Goal: Obtain resource: Obtain resource

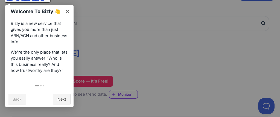
scroll to position [41, 0]
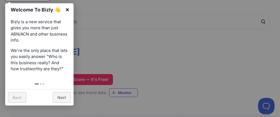
click at [67, 10] on link "×" at bounding box center [67, 9] width 12 height 12
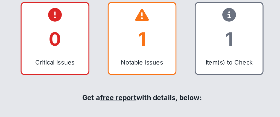
scroll to position [222, 0]
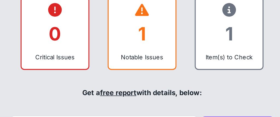
click at [141, 59] on div "1" at bounding box center [140, 67] width 31 height 22
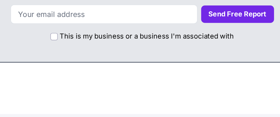
scroll to position [335, 0]
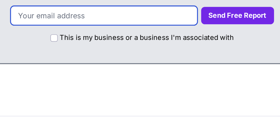
click at [105, 9] on input "email" at bounding box center [118, 9] width 112 height 11
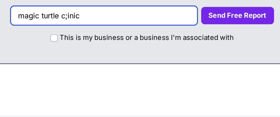
click at [92, 9] on input "magic turtle c;inic" at bounding box center [118, 9] width 112 height 11
click at [104, 9] on input "magicturtle c;inic" at bounding box center [118, 9] width 112 height 11
click at [106, 10] on input "magicturtlec;inic" at bounding box center [118, 9] width 112 height 11
click at [113, 10] on input "magicturtleclinic" at bounding box center [118, 9] width 112 height 11
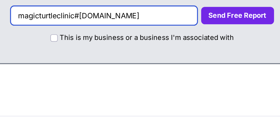
click at [116, 9] on input "magicturtleclinic#[DOMAIN_NAME]" at bounding box center [118, 9] width 112 height 11
click at [115, 10] on input "magicturtleclinic#@[DOMAIN_NAME]" at bounding box center [118, 9] width 112 height 11
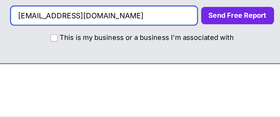
type input "[EMAIL_ADDRESS][DOMAIN_NAME]"
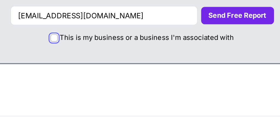
click at [89, 22] on input "This is my business or a business I'm associated with" at bounding box center [87, 23] width 4 height 4
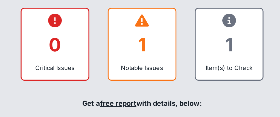
scroll to position [262, 0]
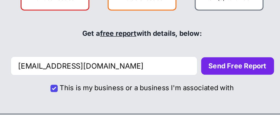
click at [175, 82] on button "Send Free Report" at bounding box center [197, 82] width 44 height 11
click at [186, 79] on button "Send Free Report" at bounding box center [197, 82] width 44 height 11
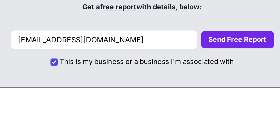
scroll to position [274, 0]
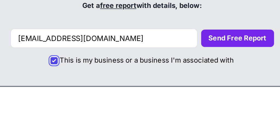
click at [88, 83] on input "This is my business or a business I'm associated with" at bounding box center [87, 83] width 4 height 4
checkbox input "false"
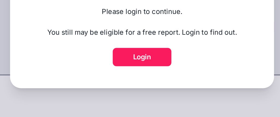
scroll to position [281, 0]
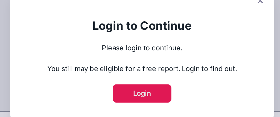
click at [145, 81] on link "Login" at bounding box center [140, 81] width 35 height 11
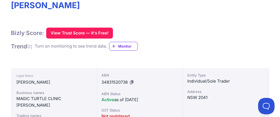
scroll to position [88, 0]
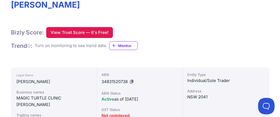
click at [90, 30] on button "View Trust Score — It's Free!" at bounding box center [79, 32] width 67 height 11
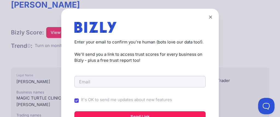
click at [211, 16] on icon at bounding box center [210, 17] width 3 height 4
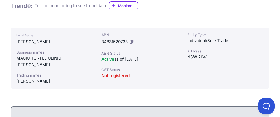
scroll to position [103, 0]
